Goal: Find specific page/section: Find specific page/section

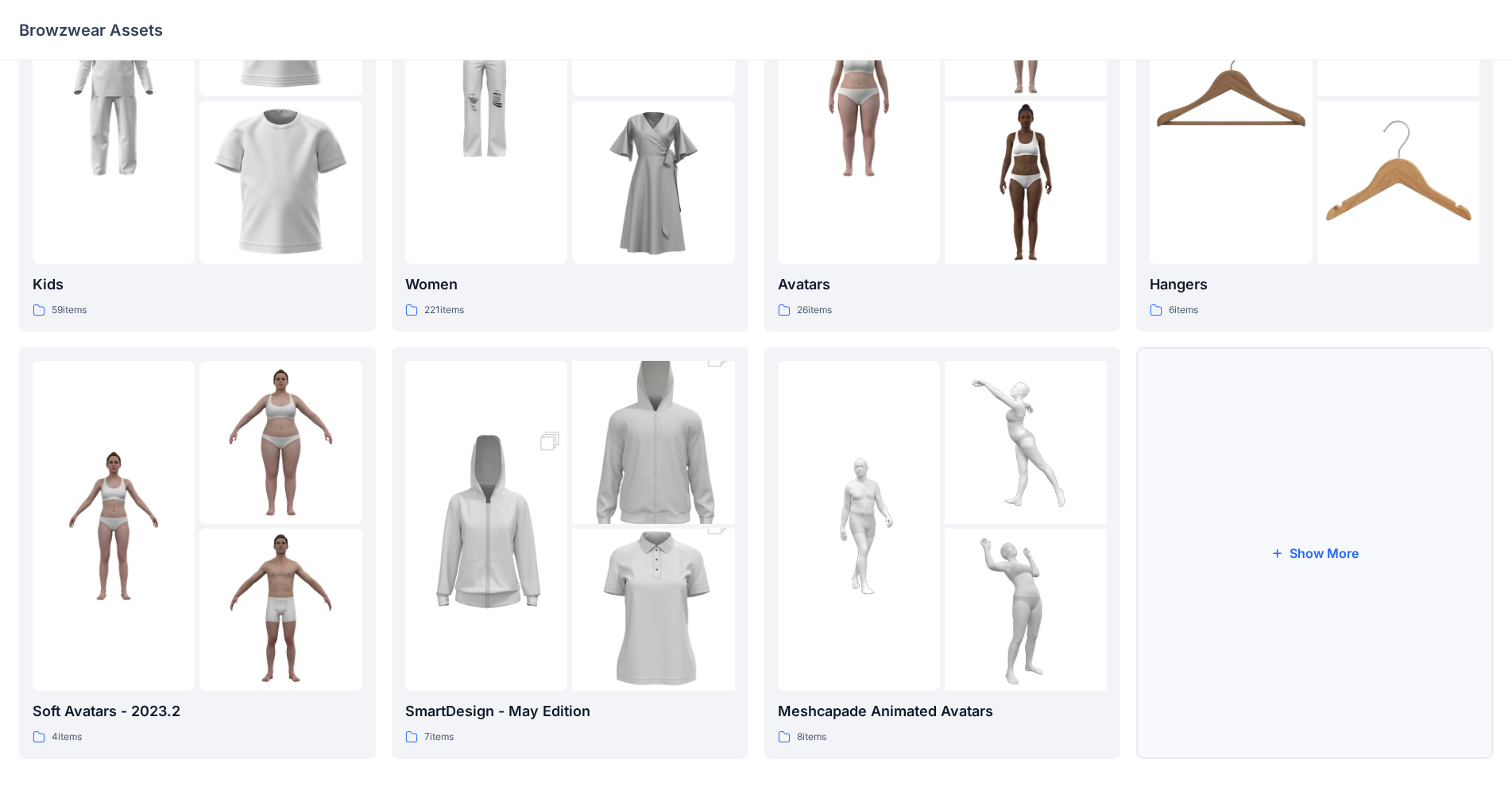
scroll to position [160, 0]
click at [252, 563] on img at bounding box center [280, 608] width 162 height 162
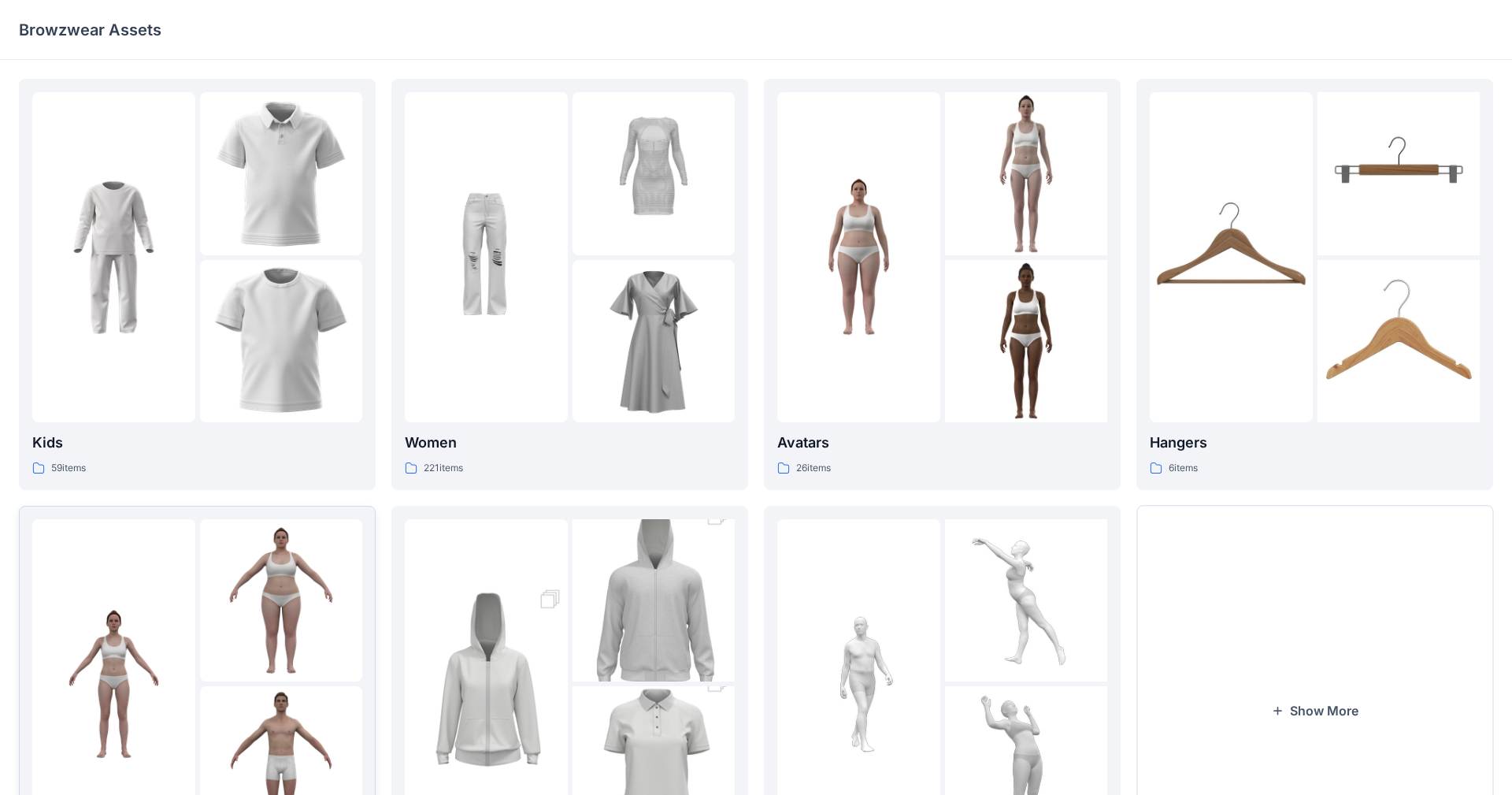
click at [250, 558] on div "Kids 59 items Soft Avatars - 2023.2 4 items Women 221 items SmartDesign - May E…" at bounding box center [756, 510] width 1512 height 900
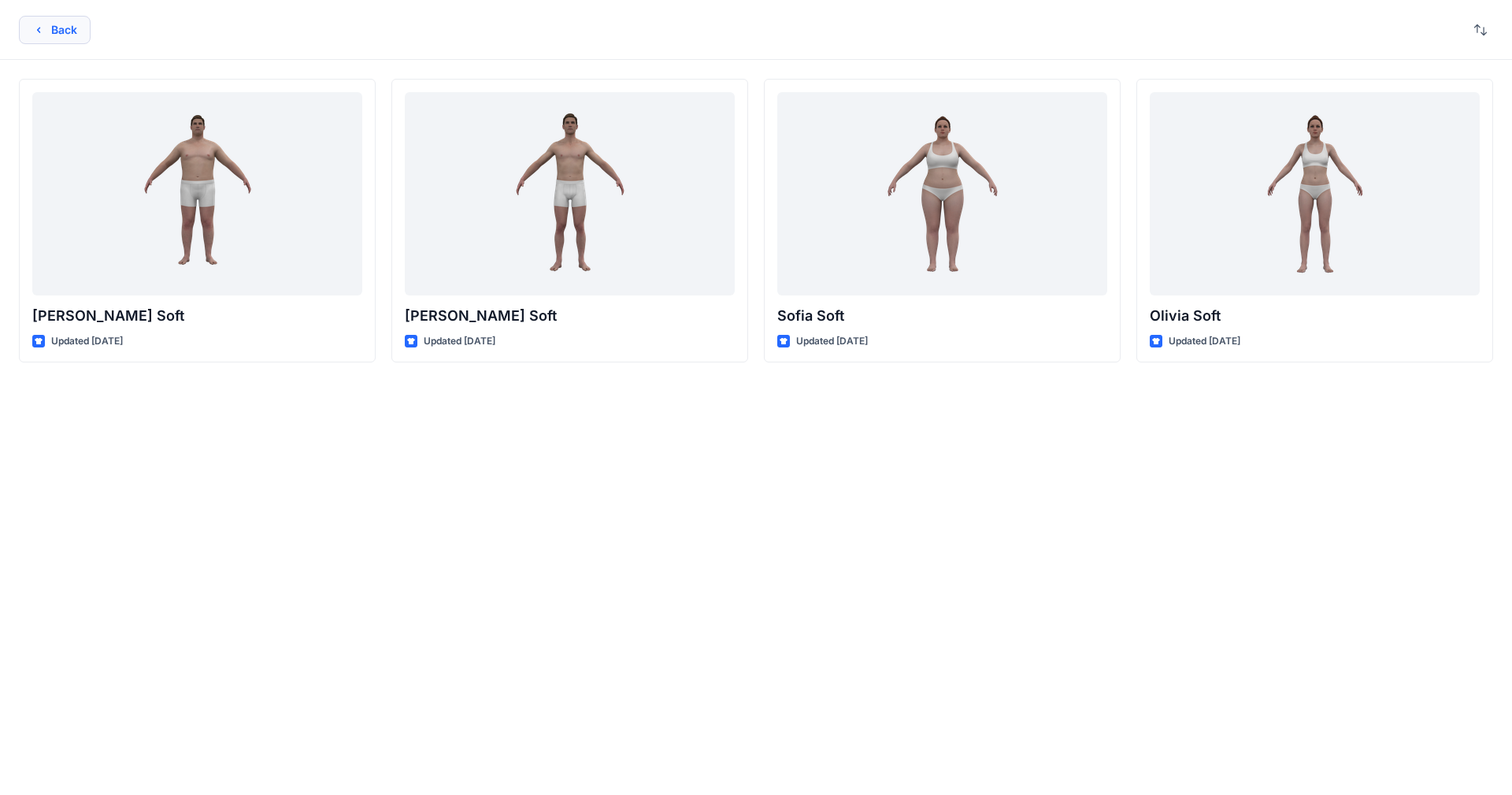
click at [35, 32] on icon "button" at bounding box center [39, 30] width 13 height 13
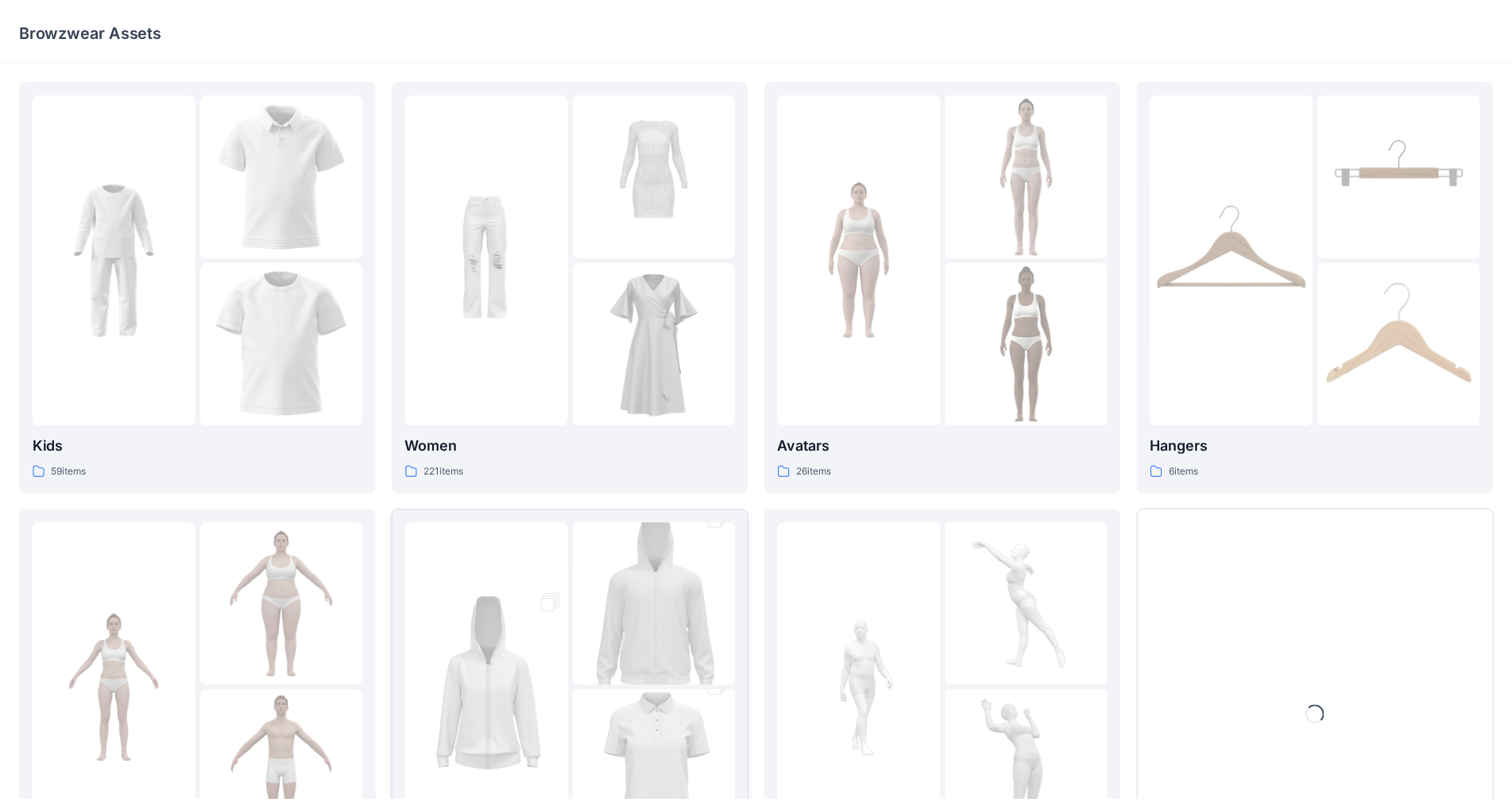
scroll to position [160, 0]
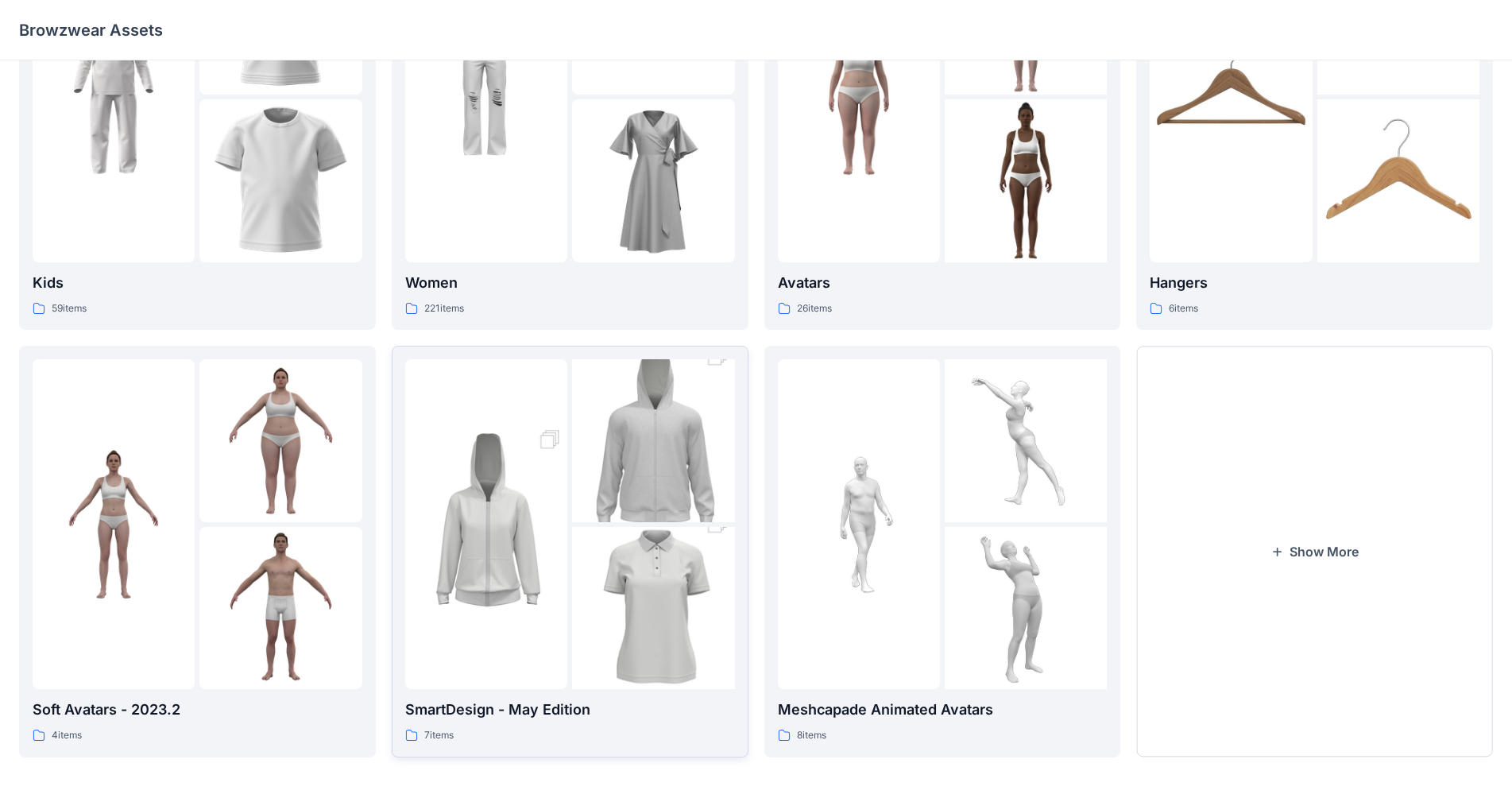
click at [557, 601] on img at bounding box center [486, 523] width 162 height 244
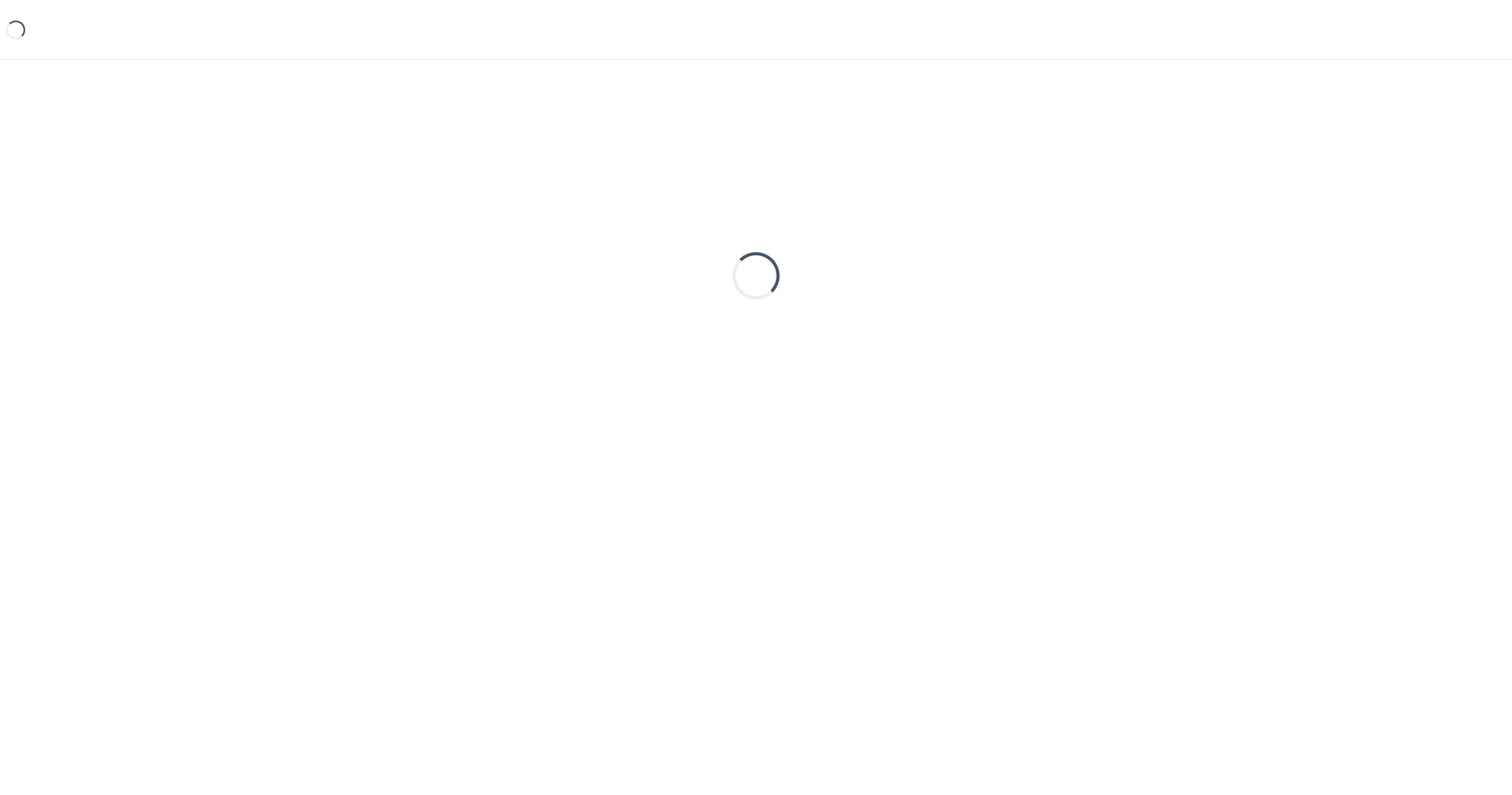
click at [552, 596] on div "Loading..." at bounding box center [756, 402] width 1512 height 684
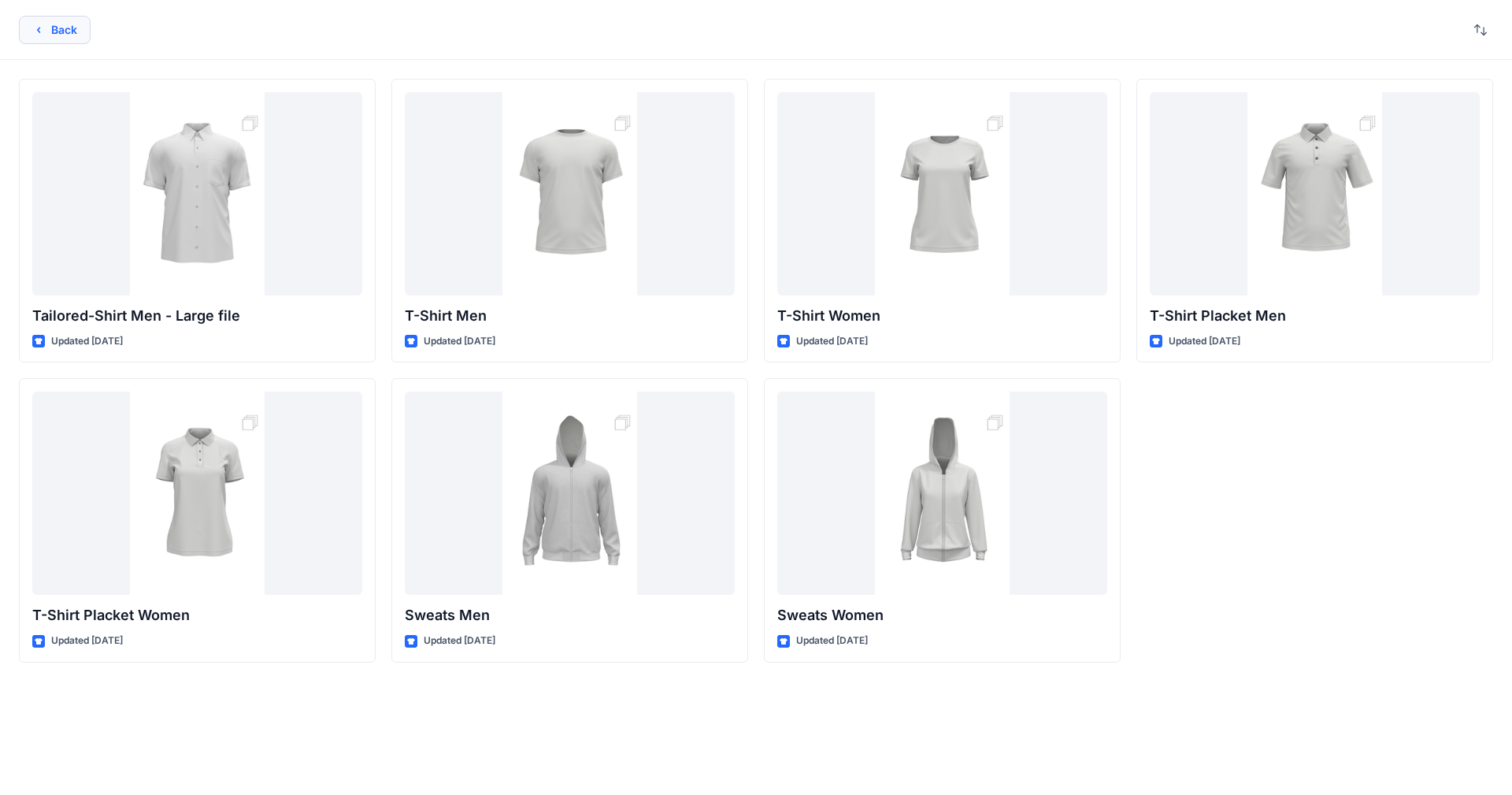
click at [33, 31] on icon "button" at bounding box center [39, 30] width 13 height 13
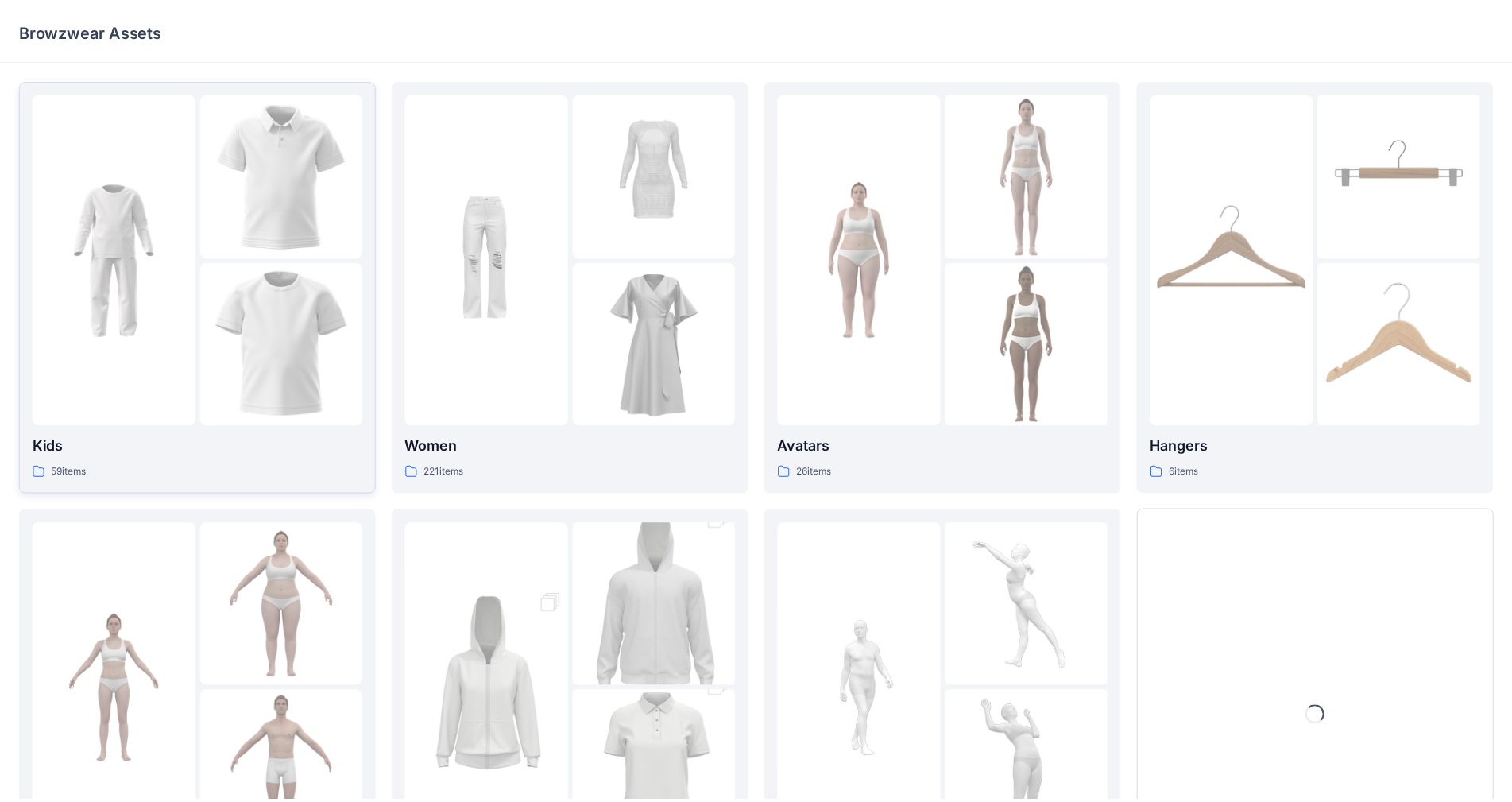
scroll to position [160, 0]
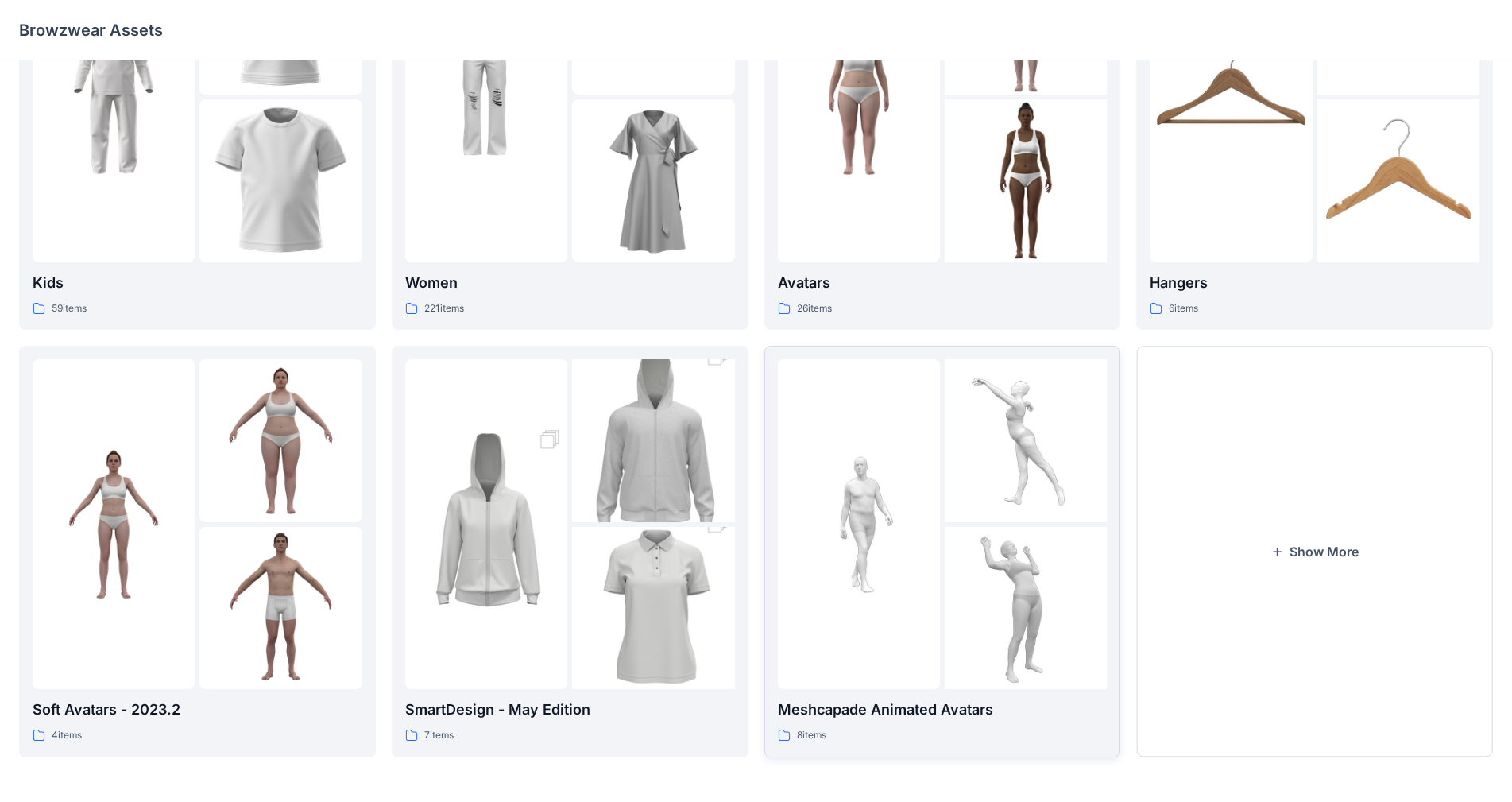
click at [794, 558] on img at bounding box center [859, 523] width 162 height 162
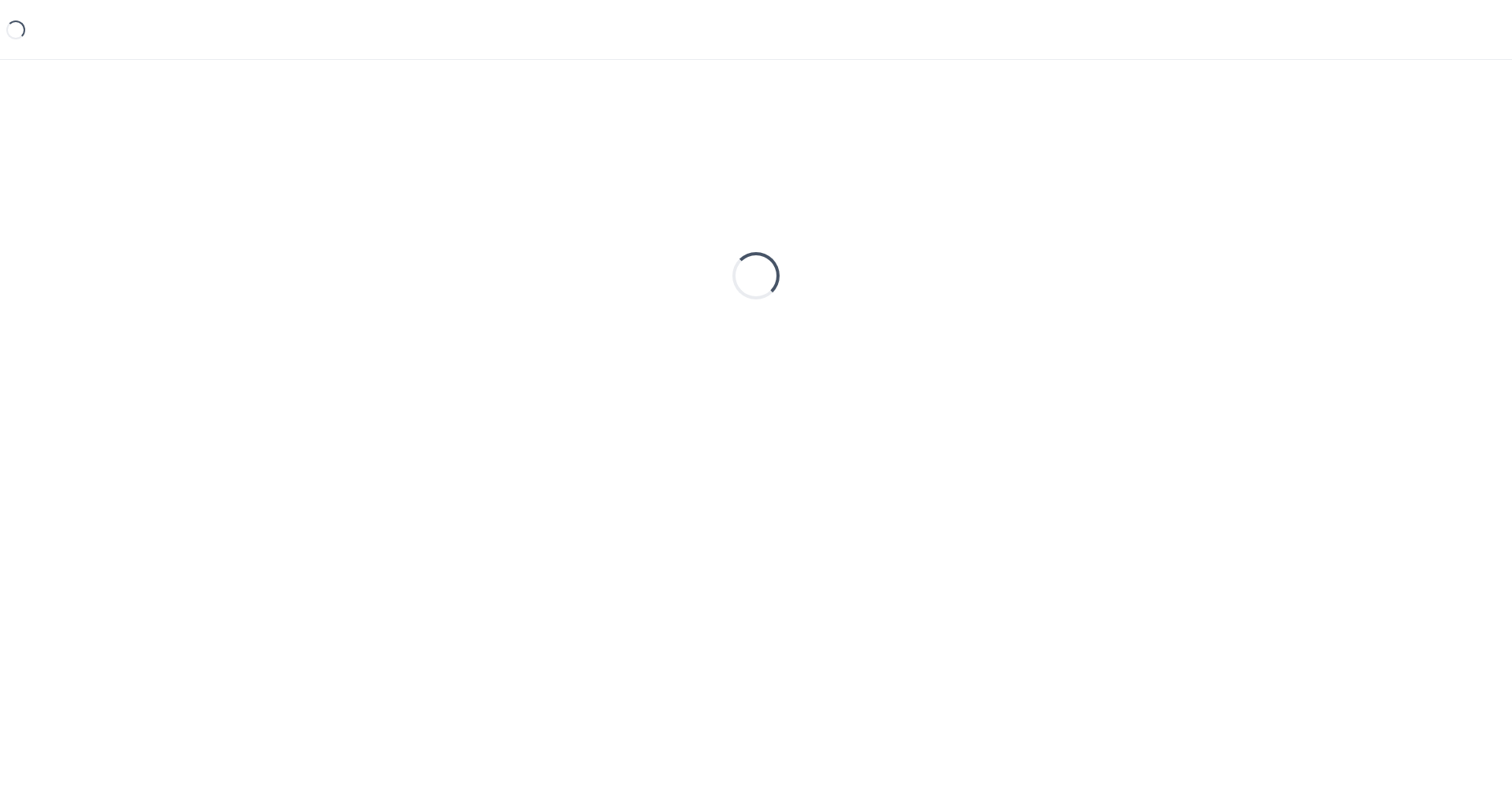
click at [787, 553] on div "Loading..." at bounding box center [756, 402] width 1512 height 684
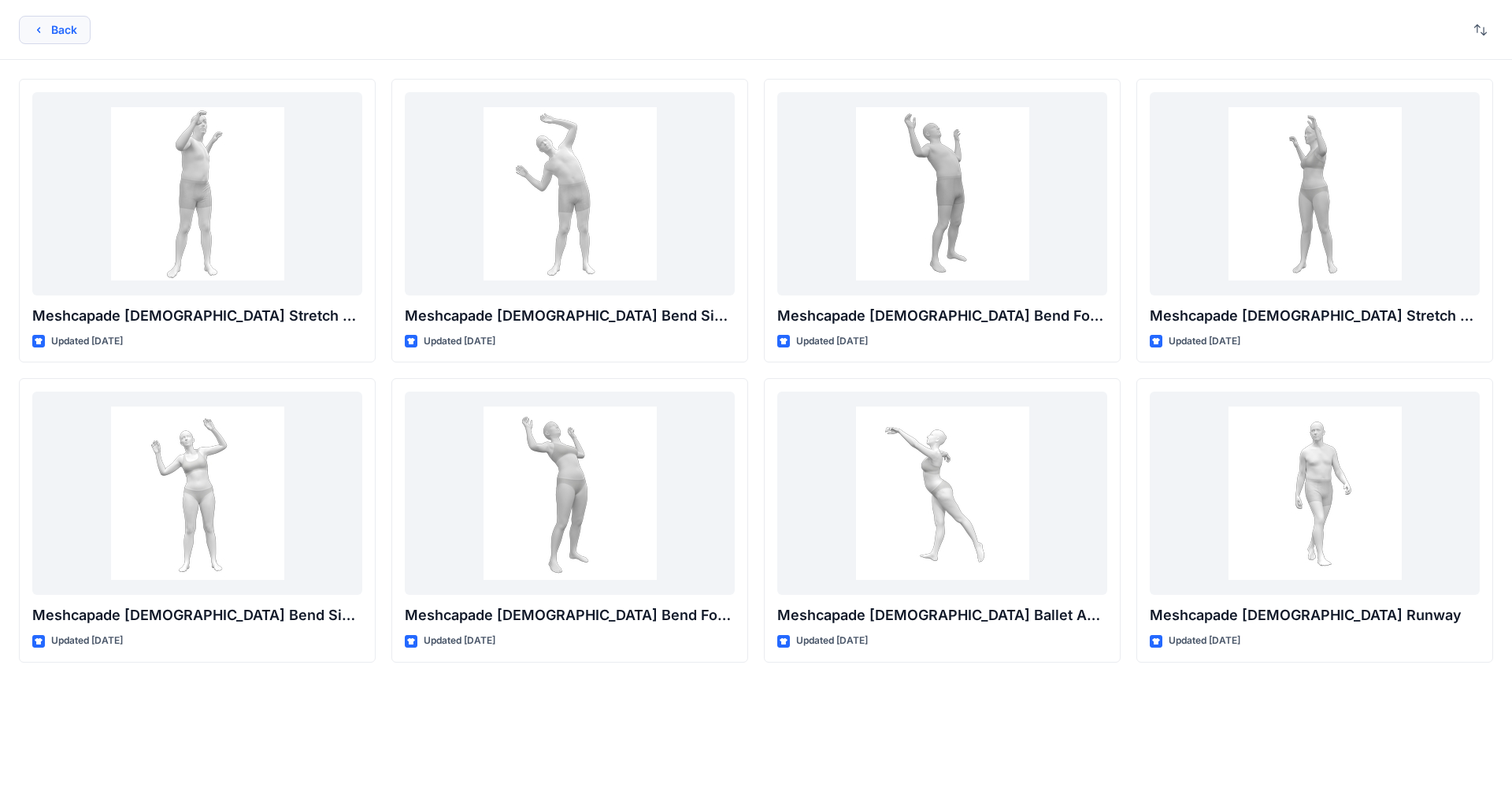
click at [34, 30] on icon "button" at bounding box center [39, 30] width 13 height 13
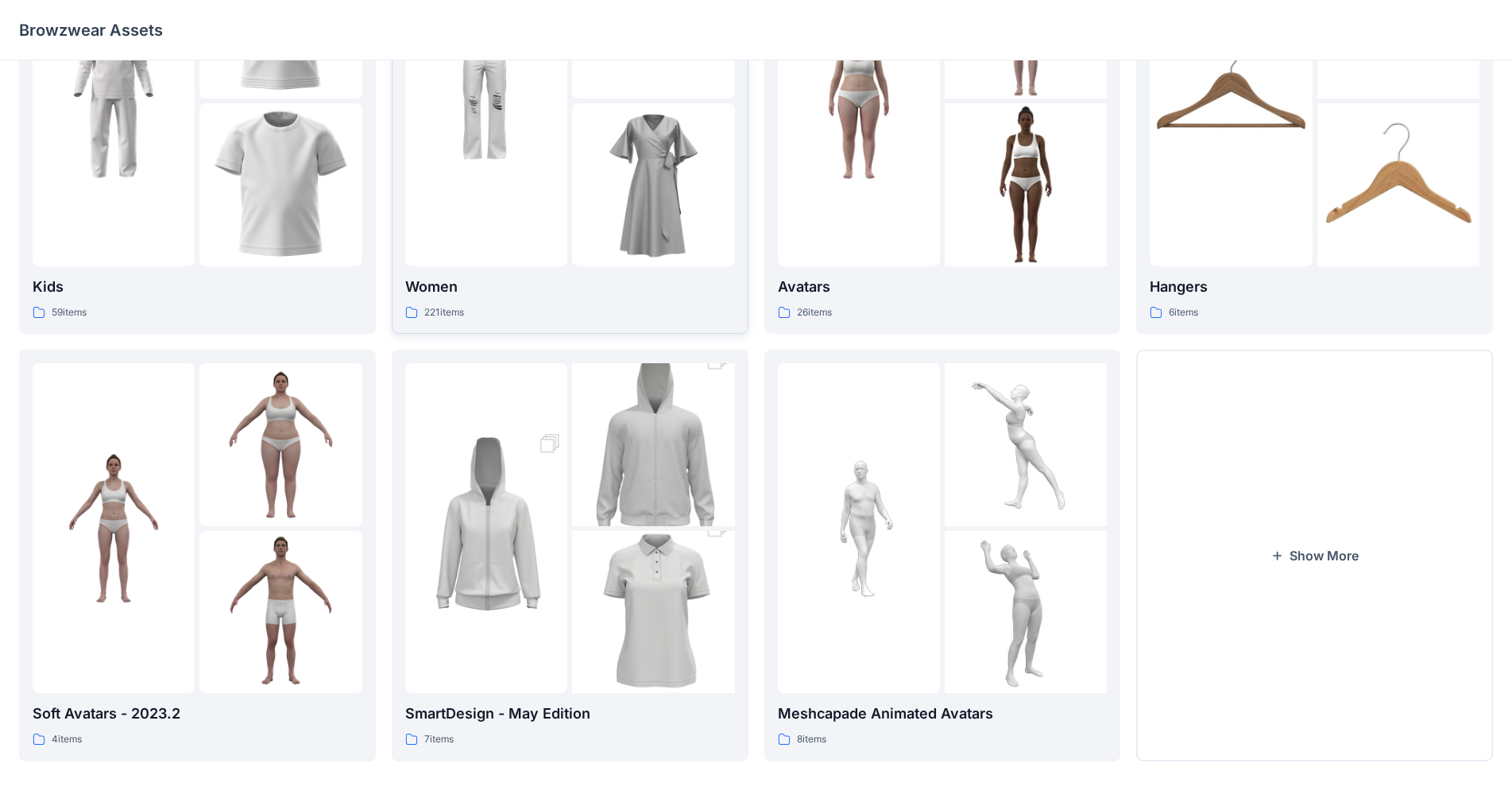
scroll to position [159, 0]
click at [564, 488] on img at bounding box center [486, 525] width 162 height 244
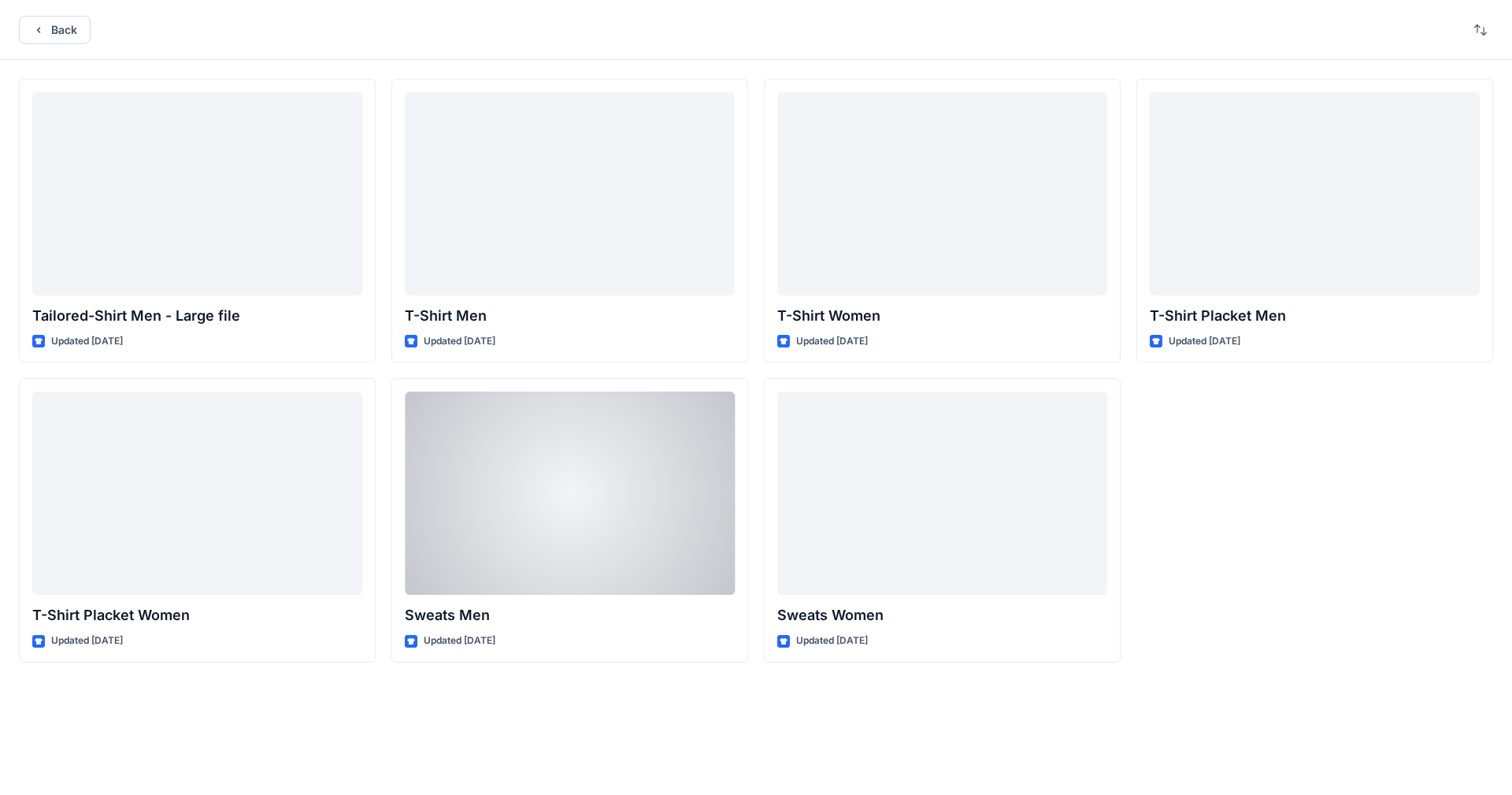
click at [559, 483] on div at bounding box center [569, 492] width 330 height 203
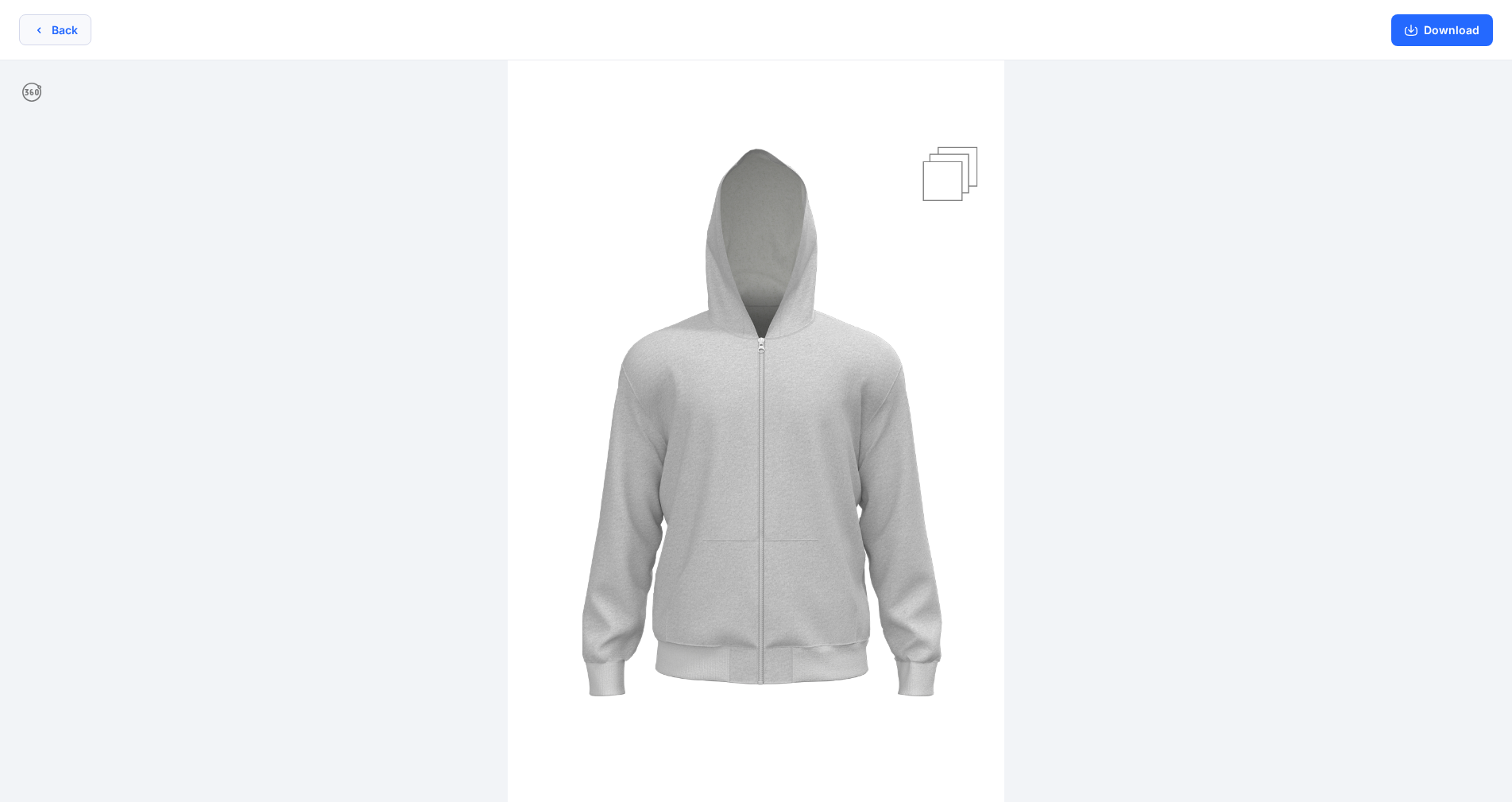
click at [36, 26] on icon "button" at bounding box center [39, 30] width 13 height 13
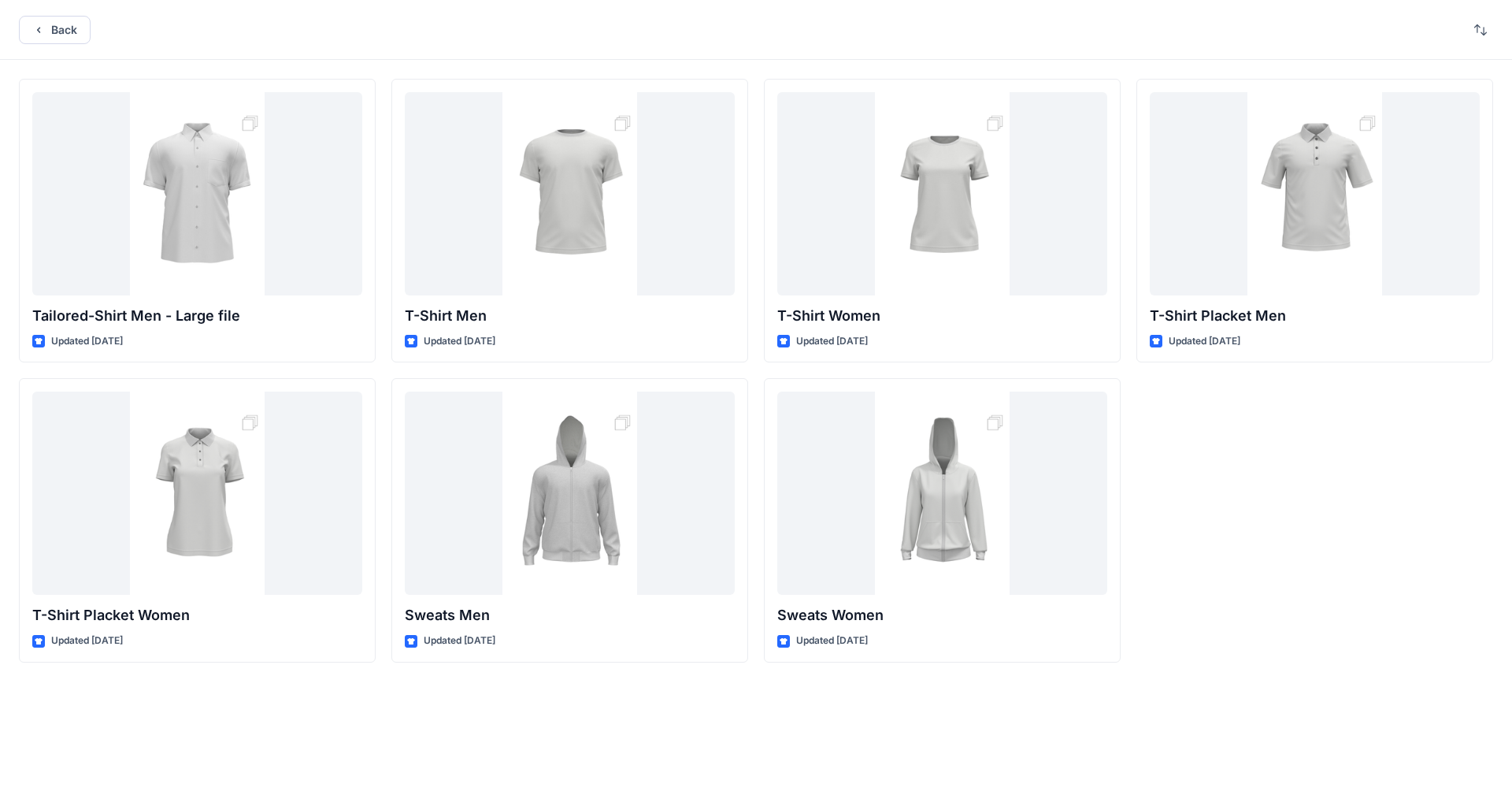
click at [36, 26] on icon "button" at bounding box center [39, 30] width 13 height 13
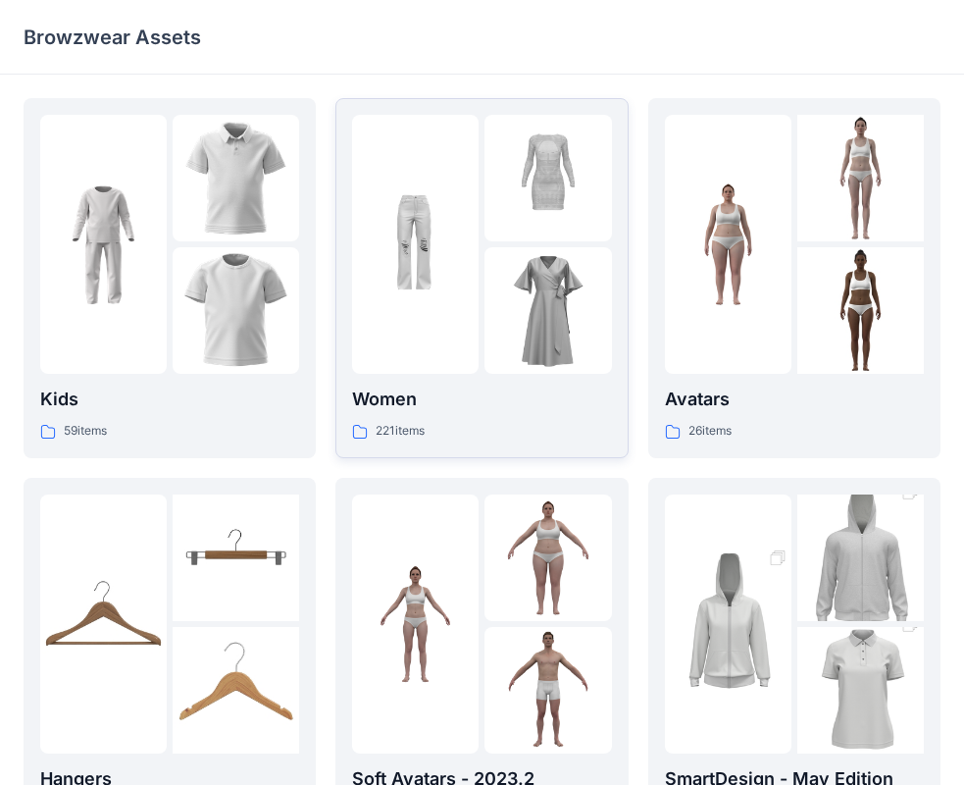
click at [423, 306] on img at bounding box center [415, 244] width 127 height 127
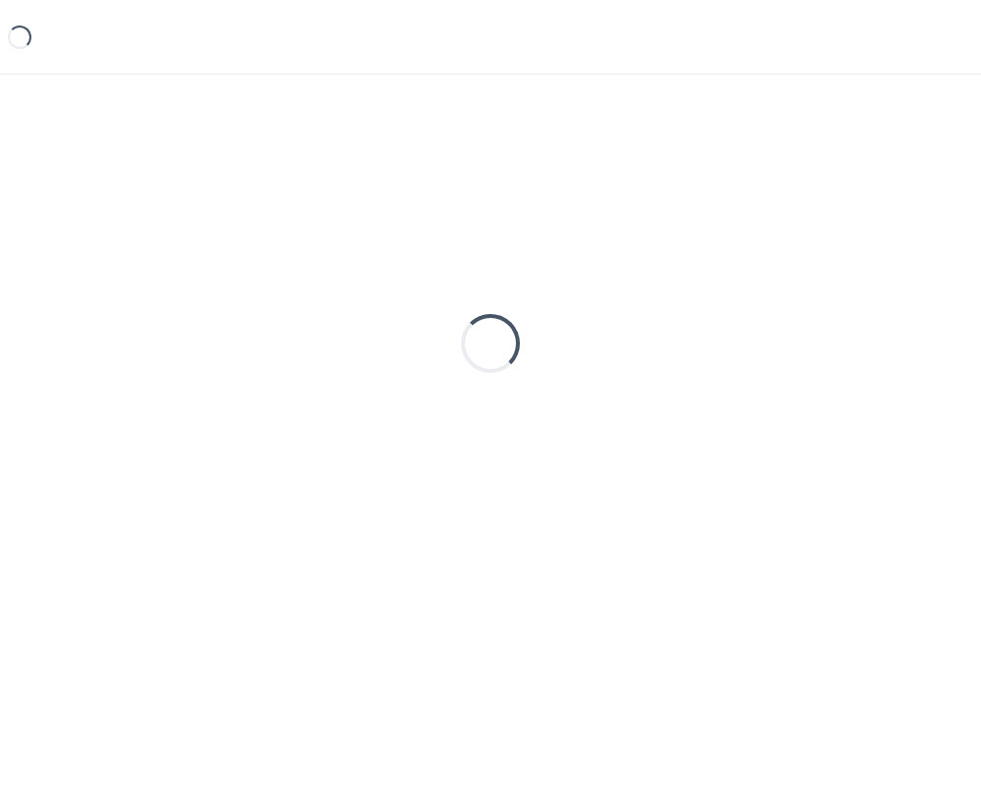
click at [423, 306] on div "Loading..." at bounding box center [491, 343] width 934 height 490
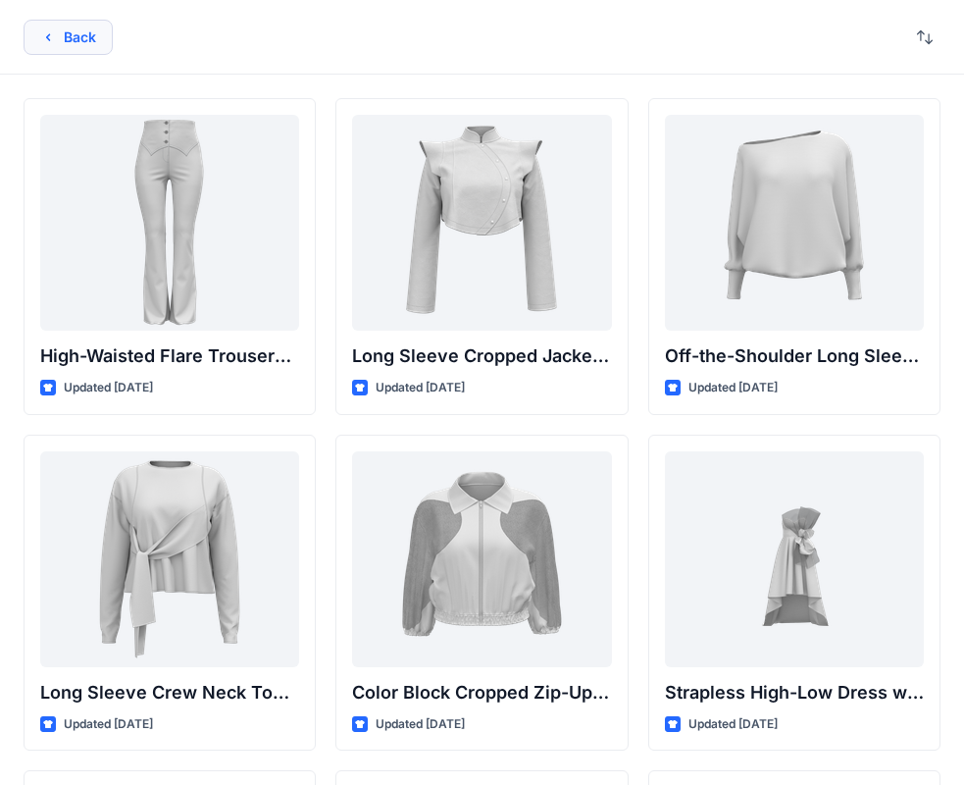
click at [47, 35] on icon "button" at bounding box center [48, 37] width 16 height 16
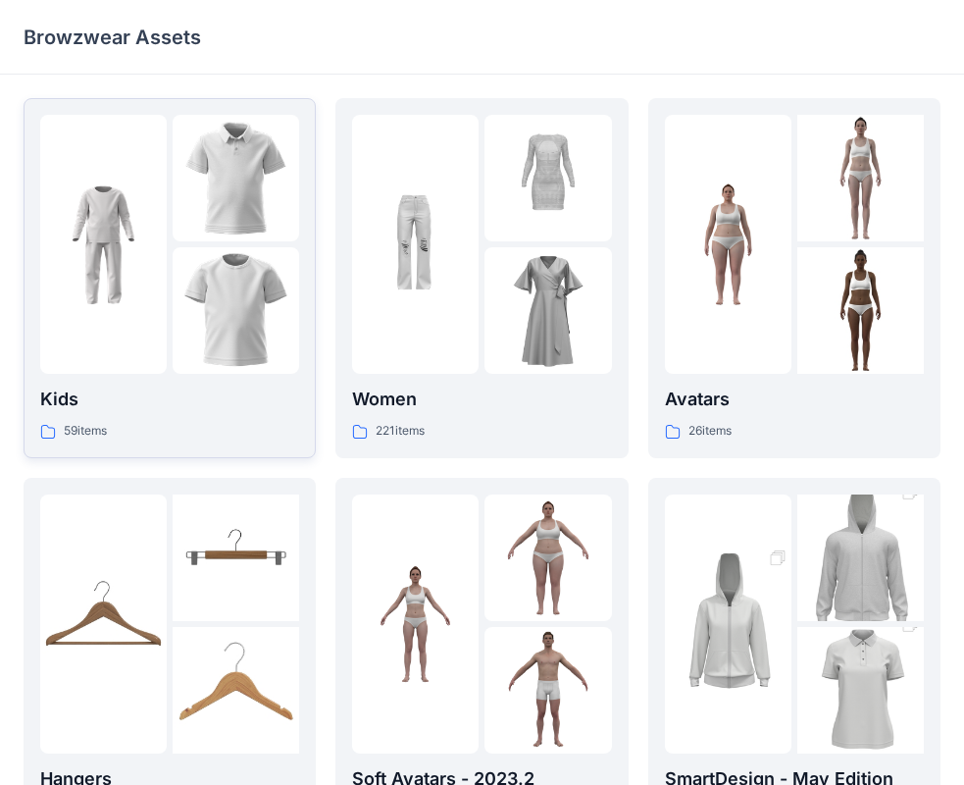
click at [228, 280] on img at bounding box center [236, 310] width 127 height 127
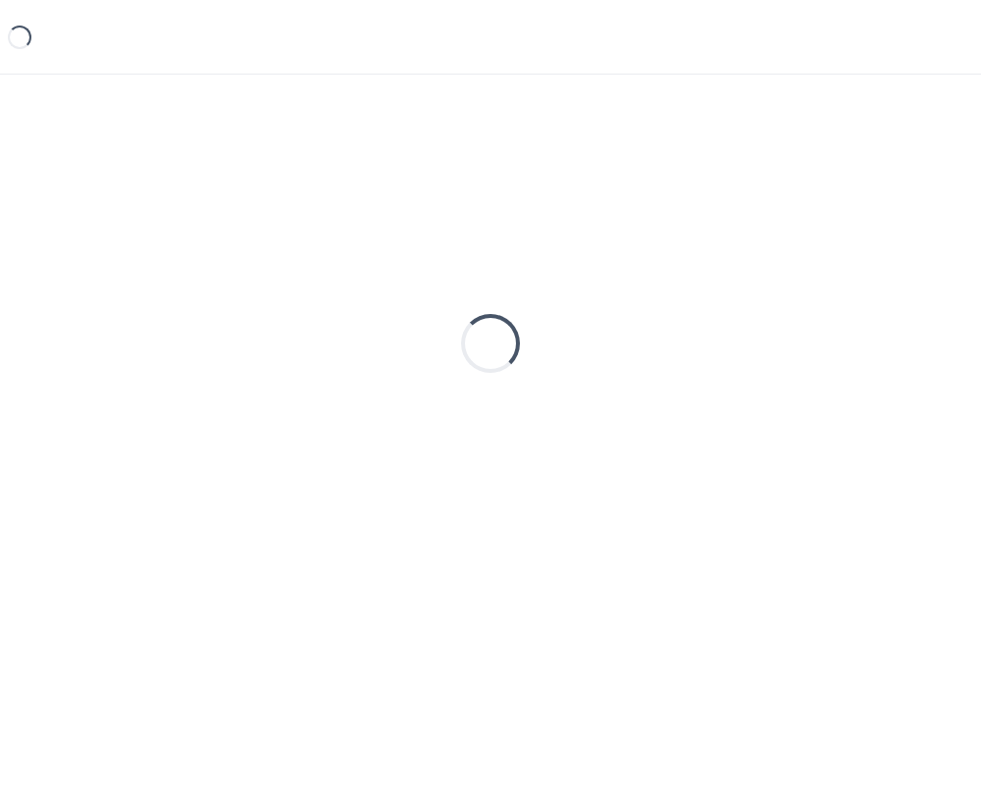
click at [228, 280] on div "Loading..." at bounding box center [491, 343] width 934 height 490
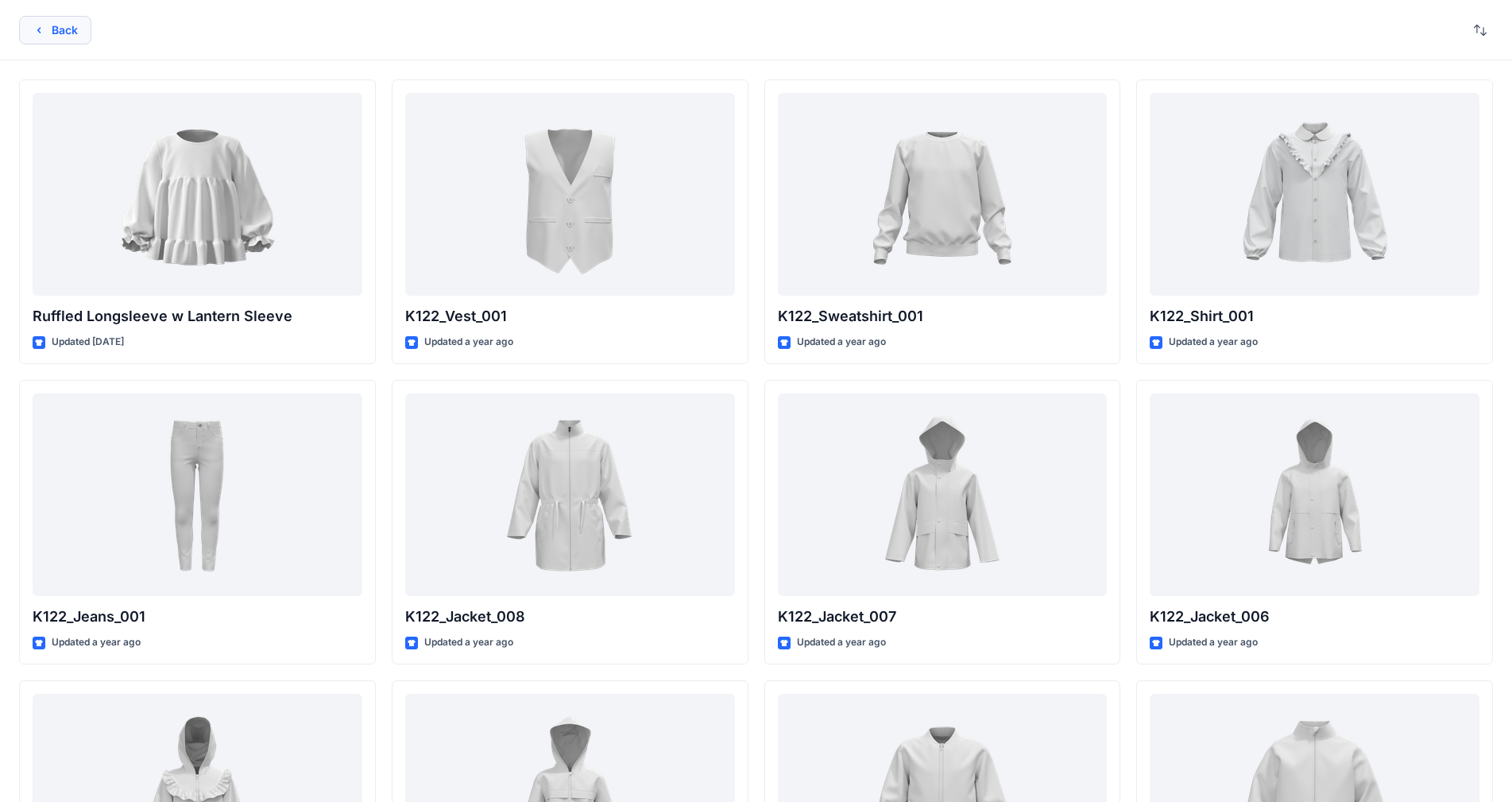
click at [32, 26] on icon "button" at bounding box center [39, 30] width 13 height 13
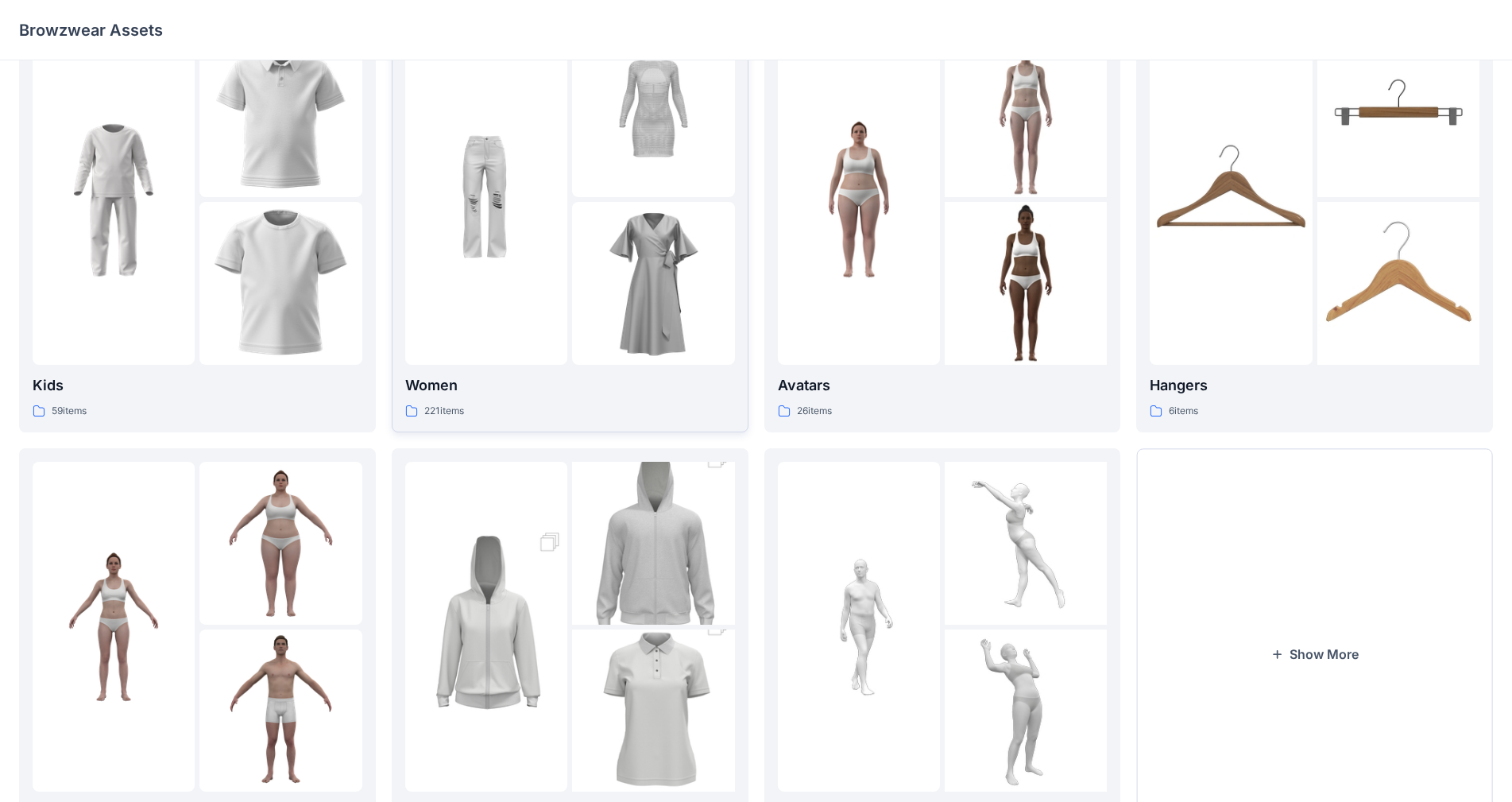
scroll to position [159, 0]
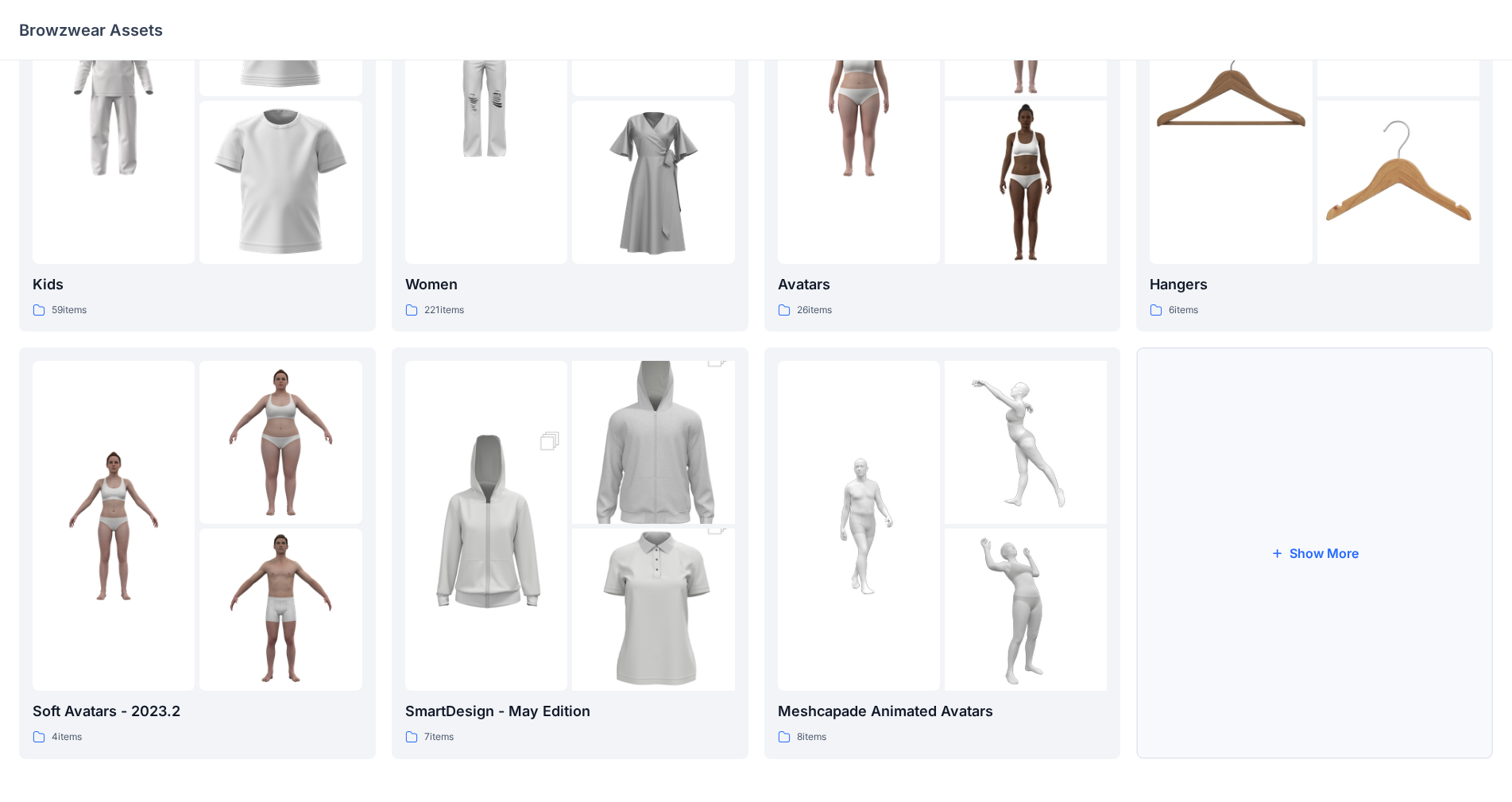
click at [794, 549] on icon "button" at bounding box center [1277, 553] width 13 height 13
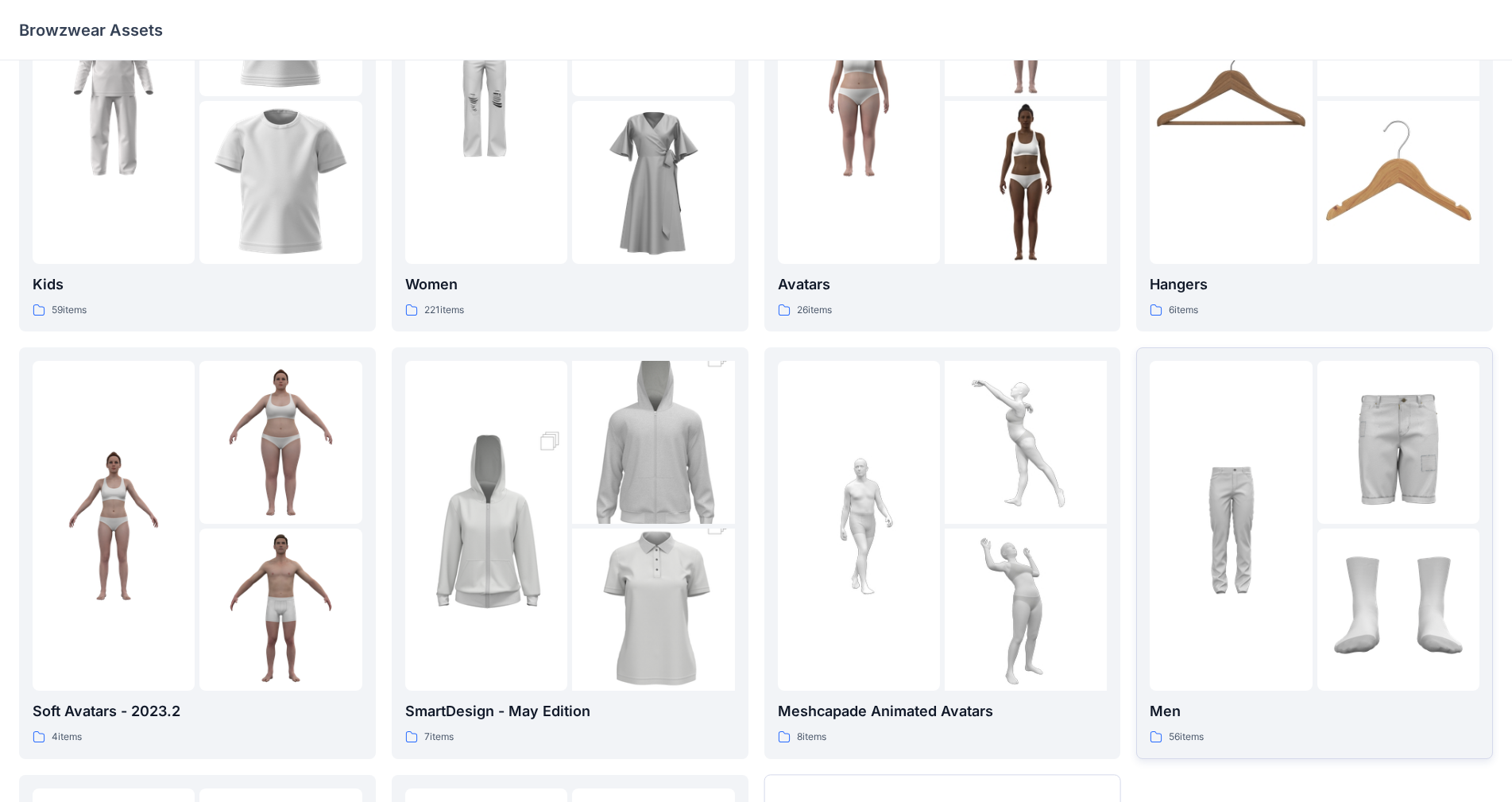
click at [794, 635] on p "Men" at bounding box center [1314, 710] width 330 height 22
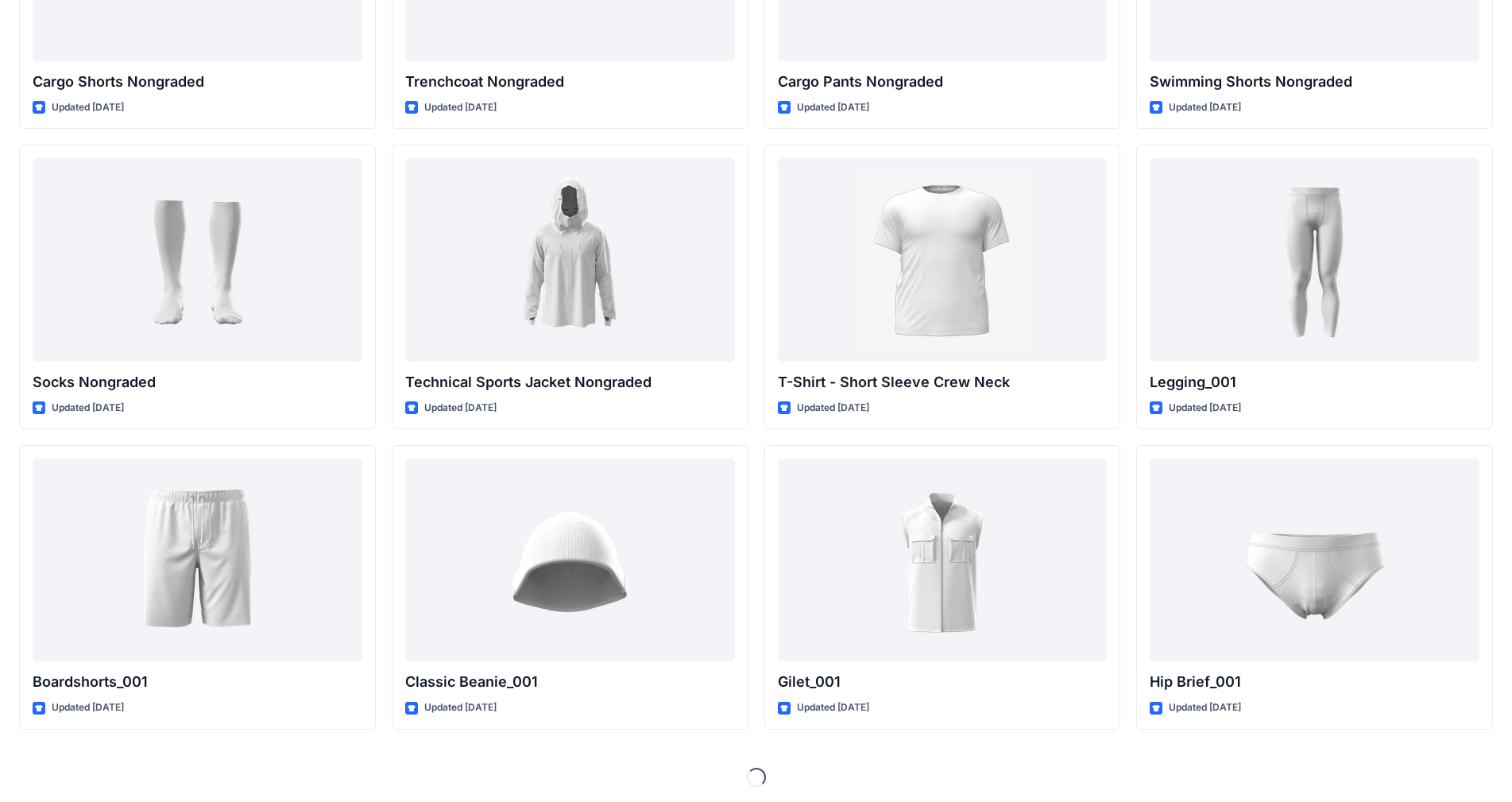
scroll to position [2040, 0]
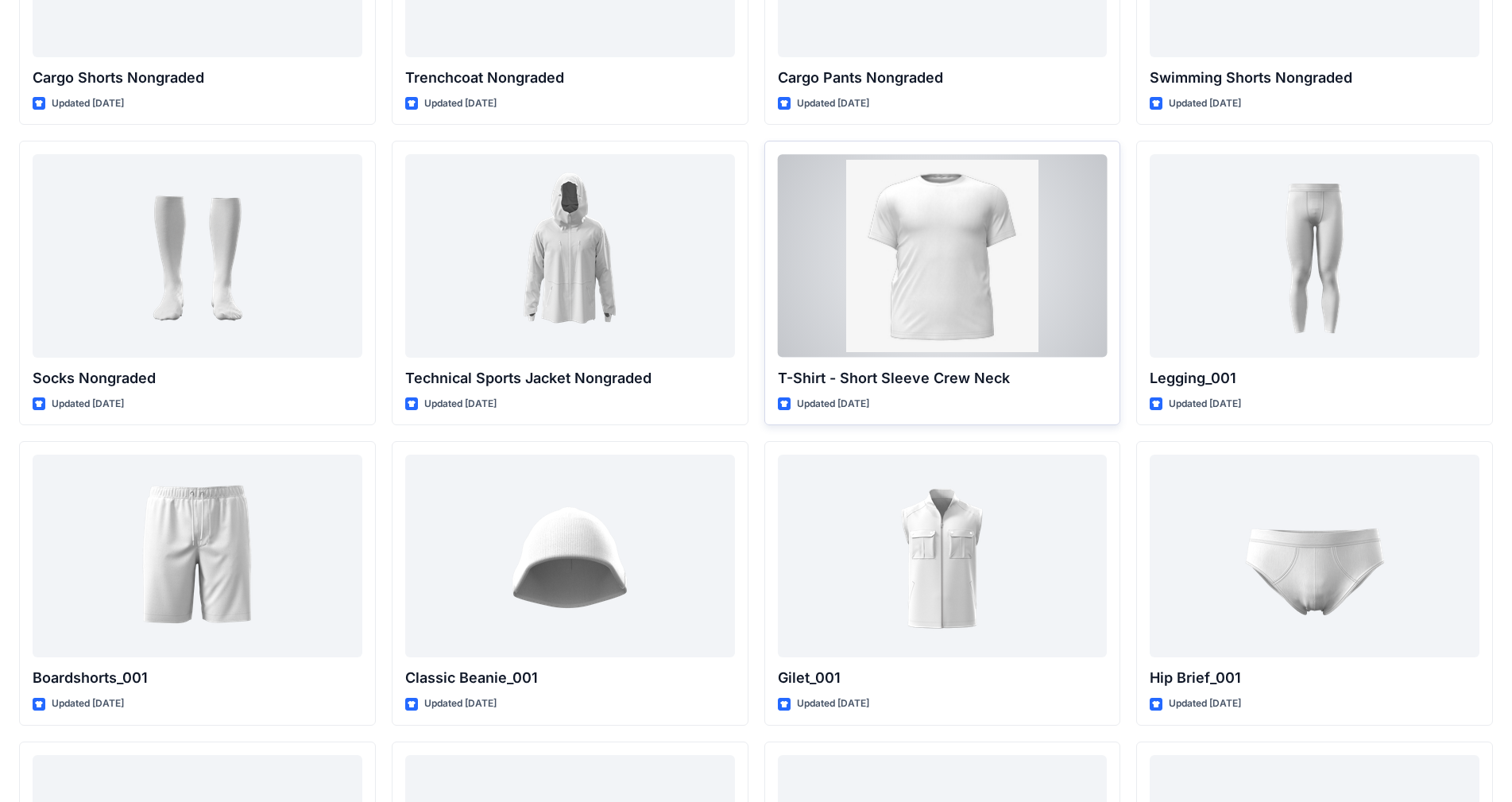
click at [794, 279] on div at bounding box center [942, 255] width 330 height 203
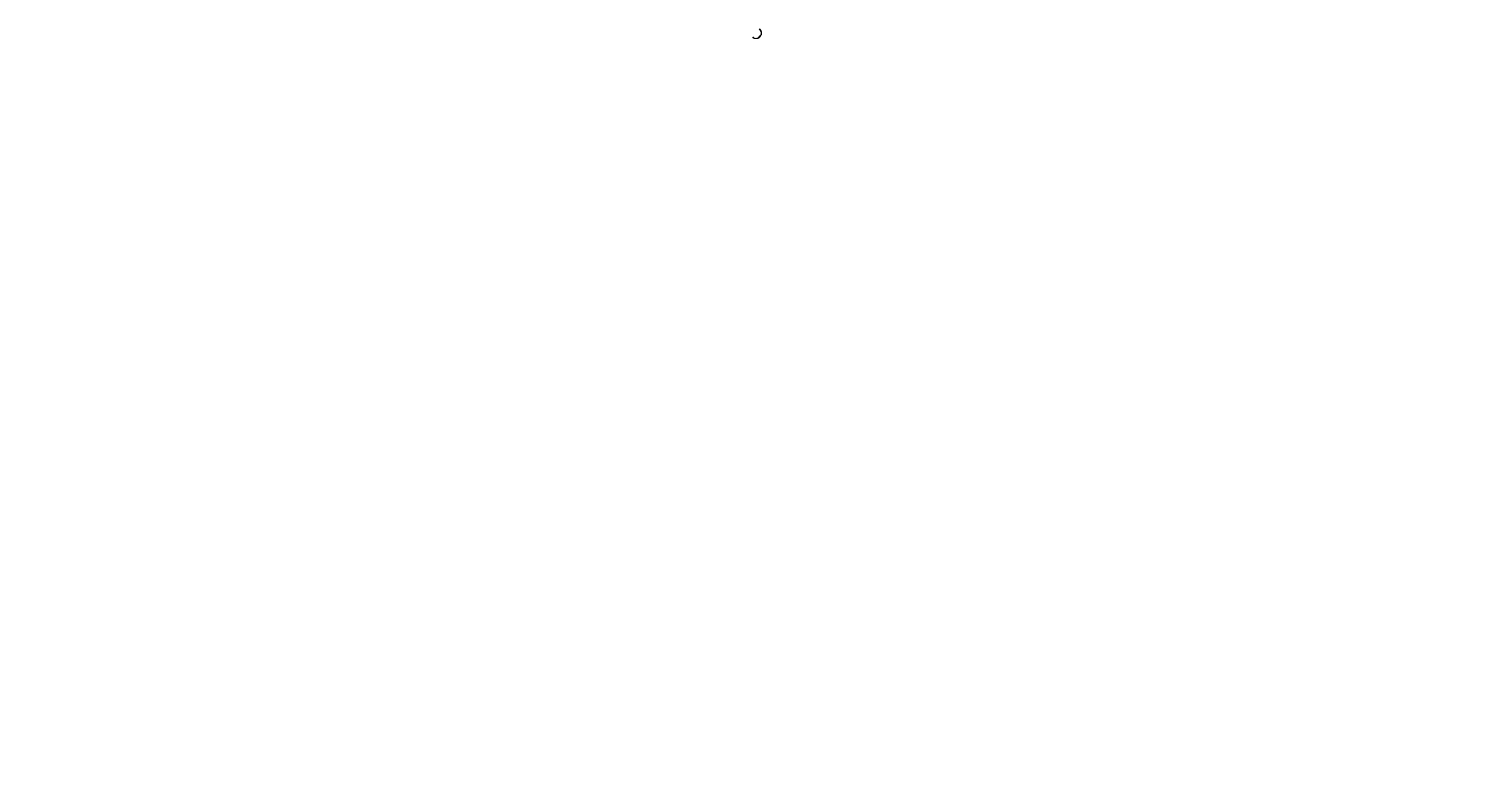
click at [787, 277] on div at bounding box center [756, 398] width 1512 height 795
